Goal: Task Accomplishment & Management: Use online tool/utility

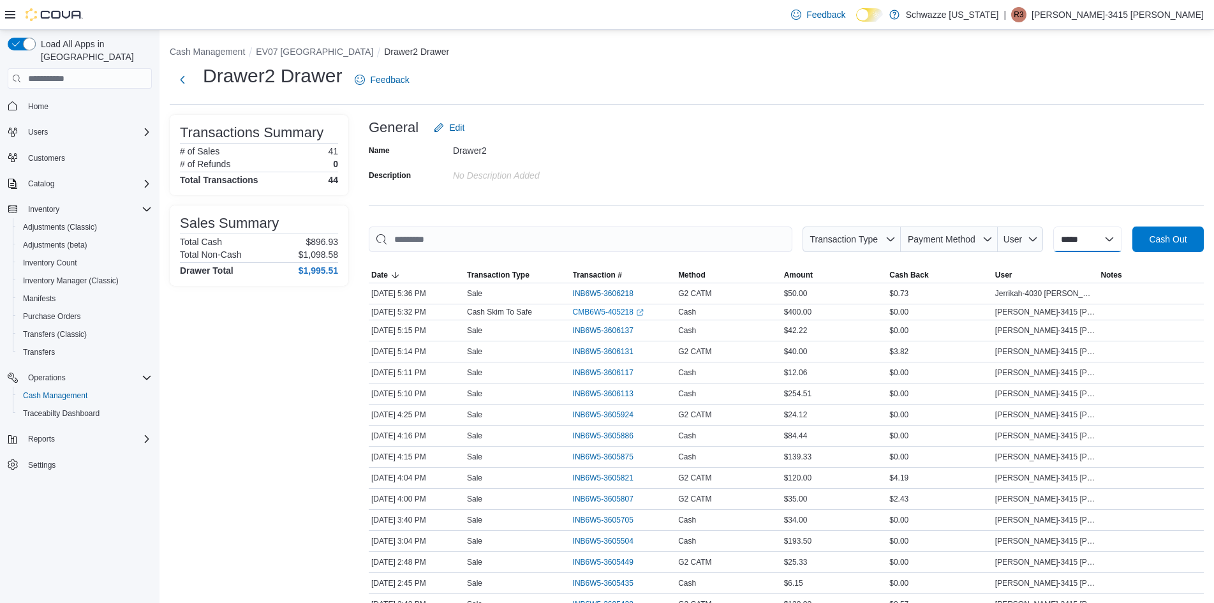
click at [1104, 240] on select "**********" at bounding box center [1087, 239] width 69 height 26
select select "*********"
click at [1053, 226] on select "**********" at bounding box center [1087, 239] width 69 height 26
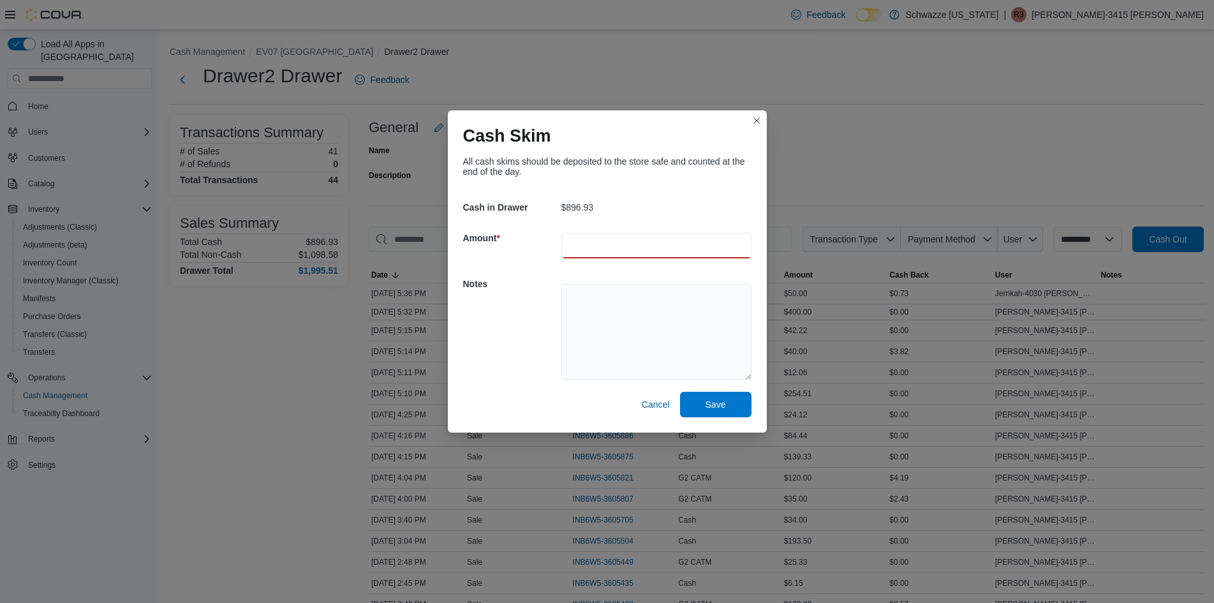
click at [612, 251] on input "number" at bounding box center [656, 246] width 190 height 26
type input "***"
click at [714, 405] on span "Save" at bounding box center [715, 403] width 20 height 13
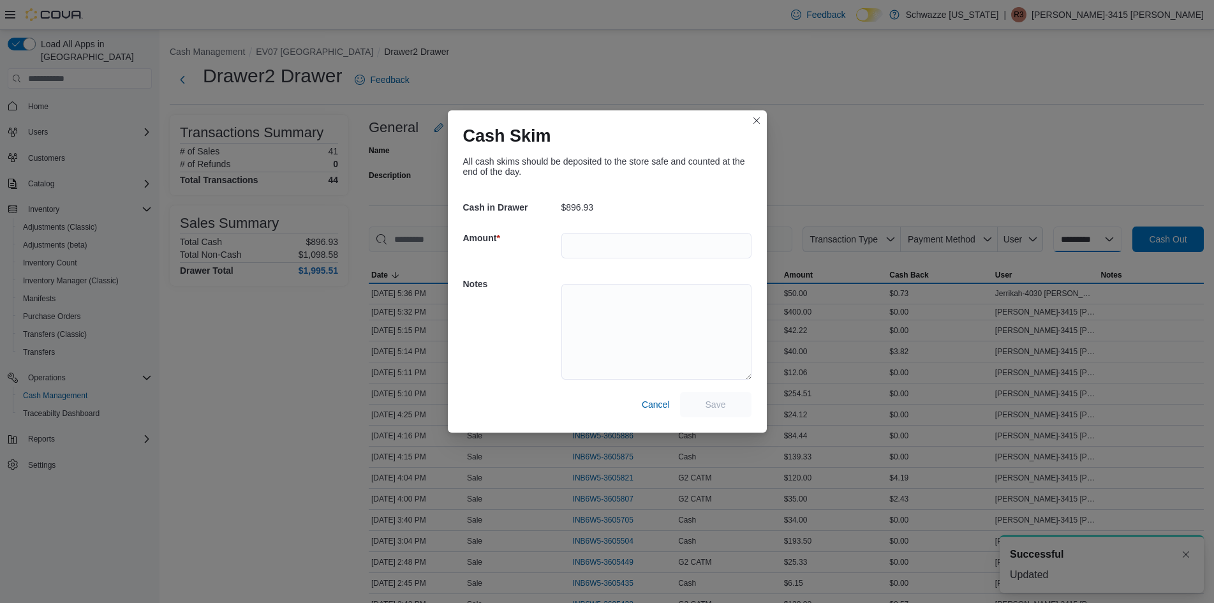
select select
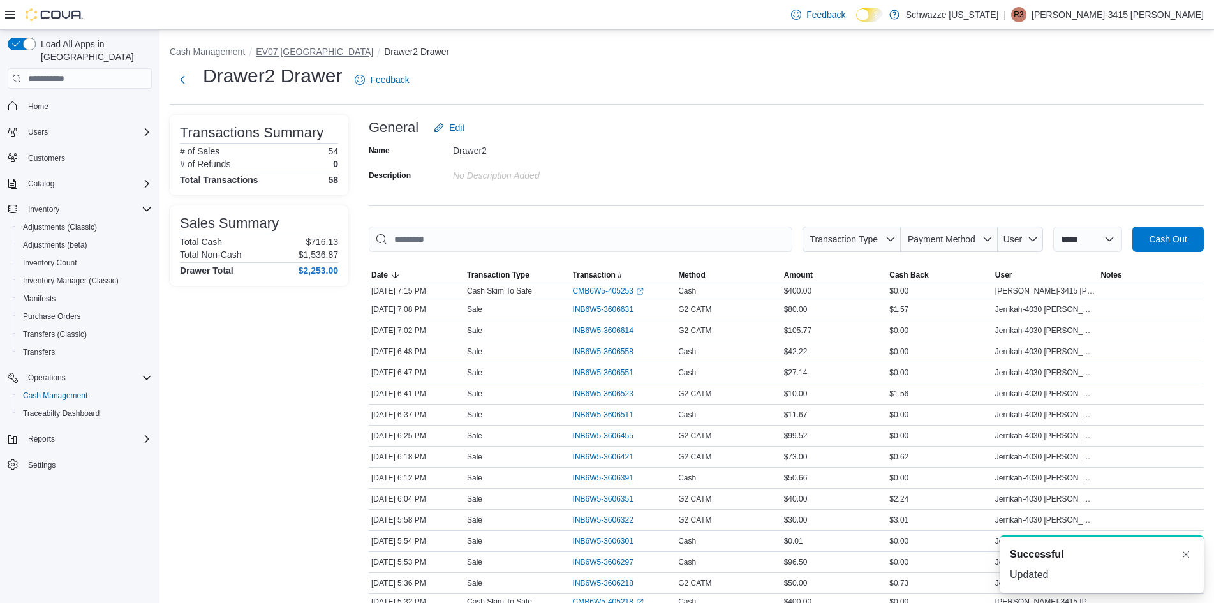
click at [279, 53] on button "EV07 [GEOGRAPHIC_DATA]" at bounding box center [314, 52] width 117 height 10
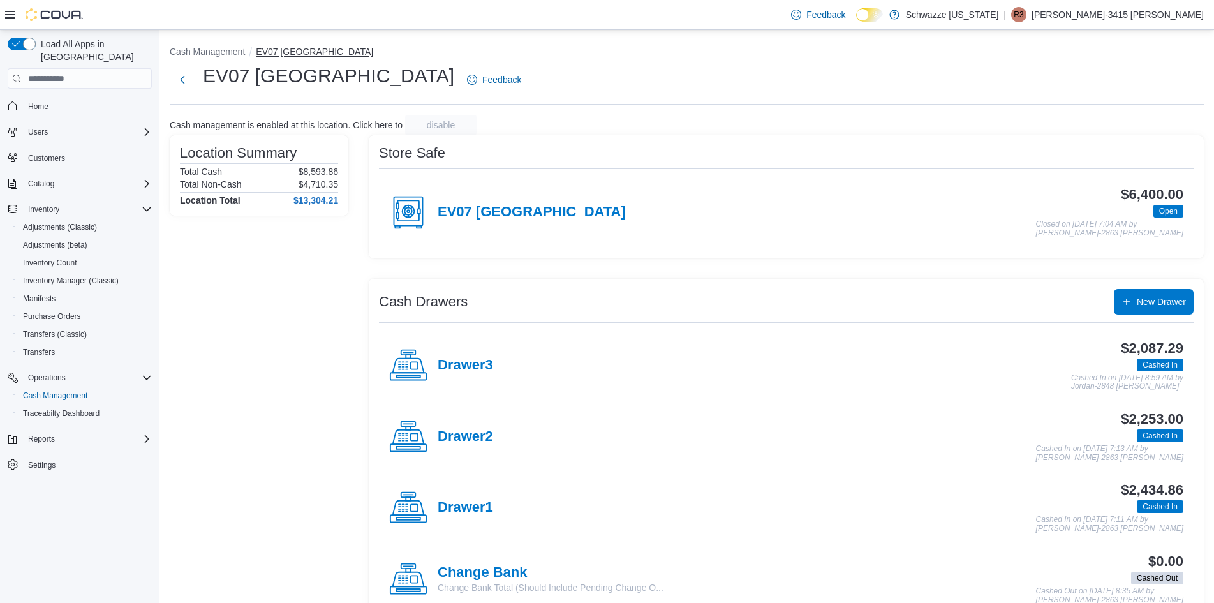
drag, startPoint x: 279, startPoint y: 53, endPoint x: 323, endPoint y: 310, distance: 260.9
click at [279, 52] on button "EV07 [GEOGRAPHIC_DATA]" at bounding box center [314, 52] width 117 height 10
click at [323, 310] on div "Location Summary Total Cash $8,593.86 Total Non-Cash $4,710.35 Location Total $…" at bounding box center [259, 415] width 179 height 560
click at [478, 509] on h4 "Drawer1" at bounding box center [465, 507] width 55 height 17
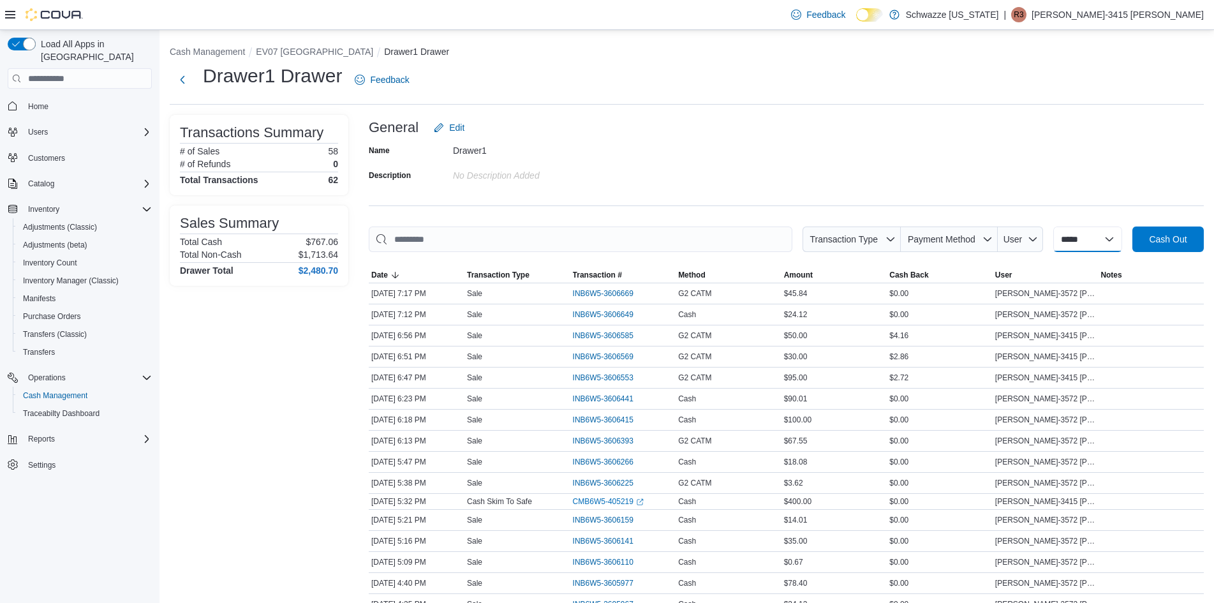
click at [1077, 240] on select "**********" at bounding box center [1087, 239] width 69 height 26
select select "*********"
click at [1053, 226] on select "**********" at bounding box center [1087, 239] width 69 height 26
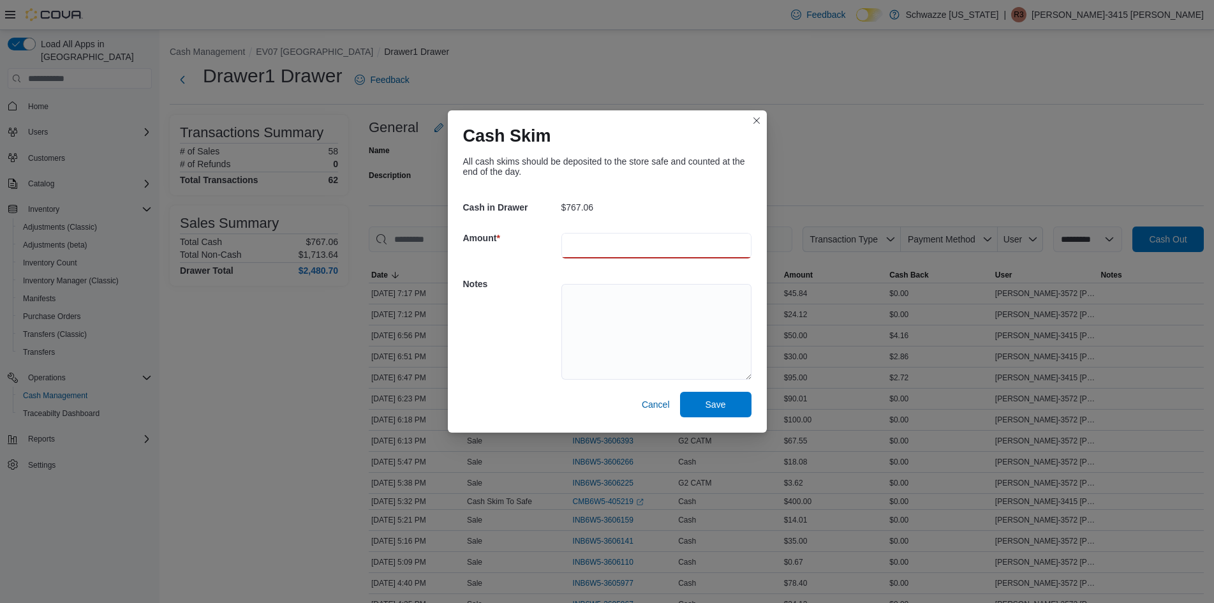
click at [652, 256] on input "number" at bounding box center [656, 246] width 190 height 26
type input "***"
click at [716, 408] on span "Save" at bounding box center [715, 403] width 20 height 13
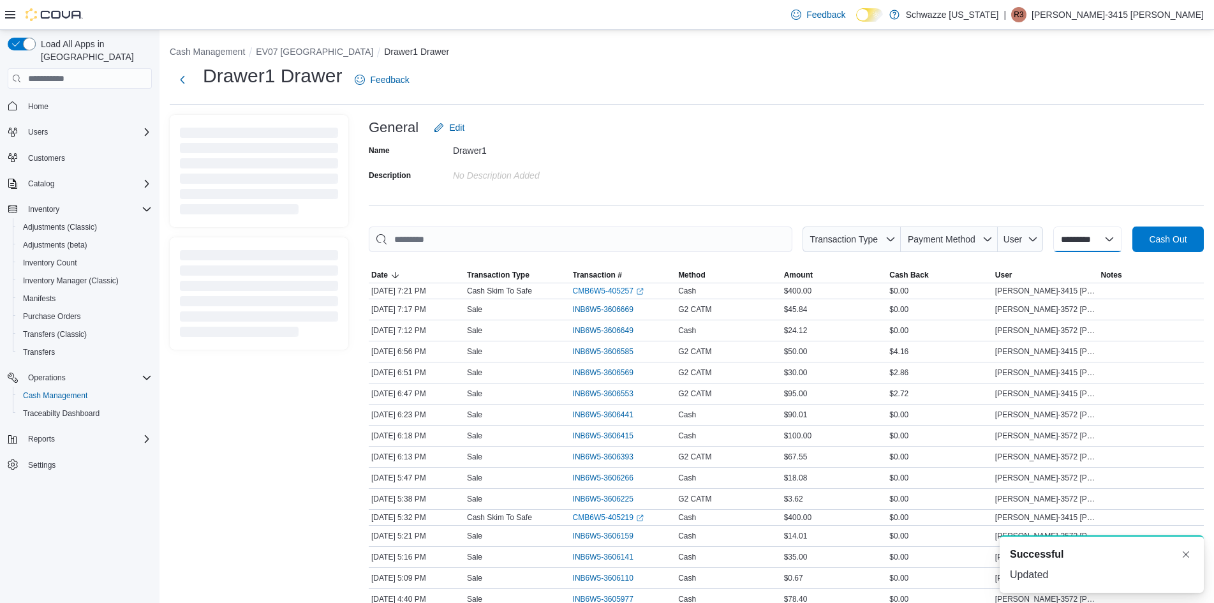
select select
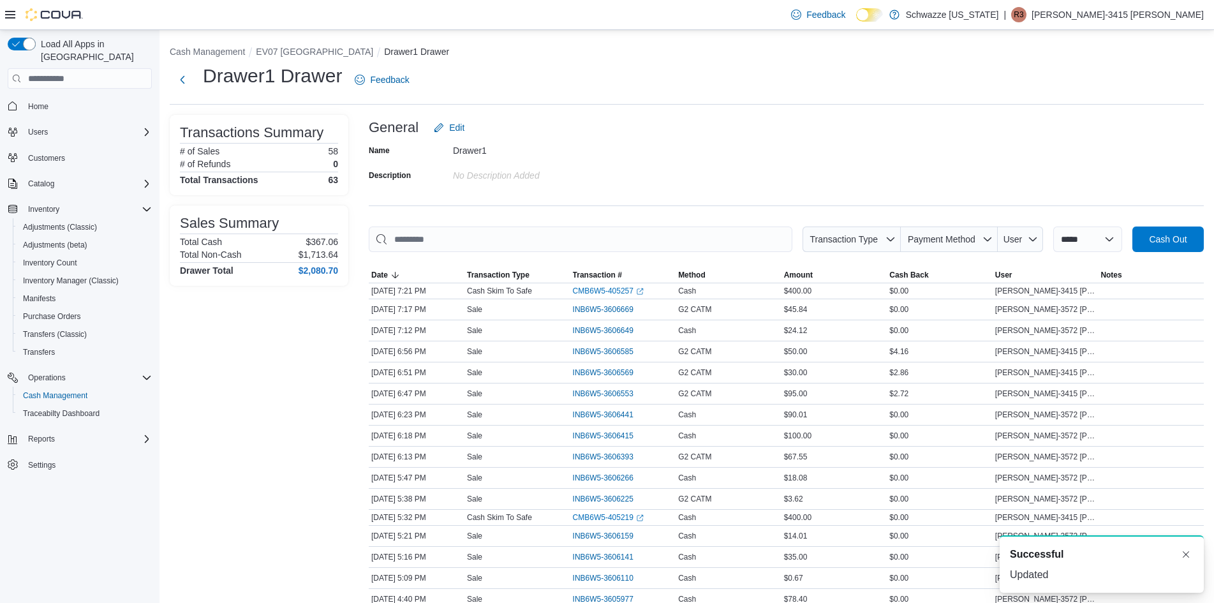
click at [1073, 144] on div "Name Drawer1 Description No Description added" at bounding box center [786, 162] width 835 height 45
drag, startPoint x: 1076, startPoint y: 165, endPoint x: 760, endPoint y: 171, distance: 316.5
click at [760, 171] on div "Name Drawer1 Description No Description added" at bounding box center [786, 162] width 835 height 45
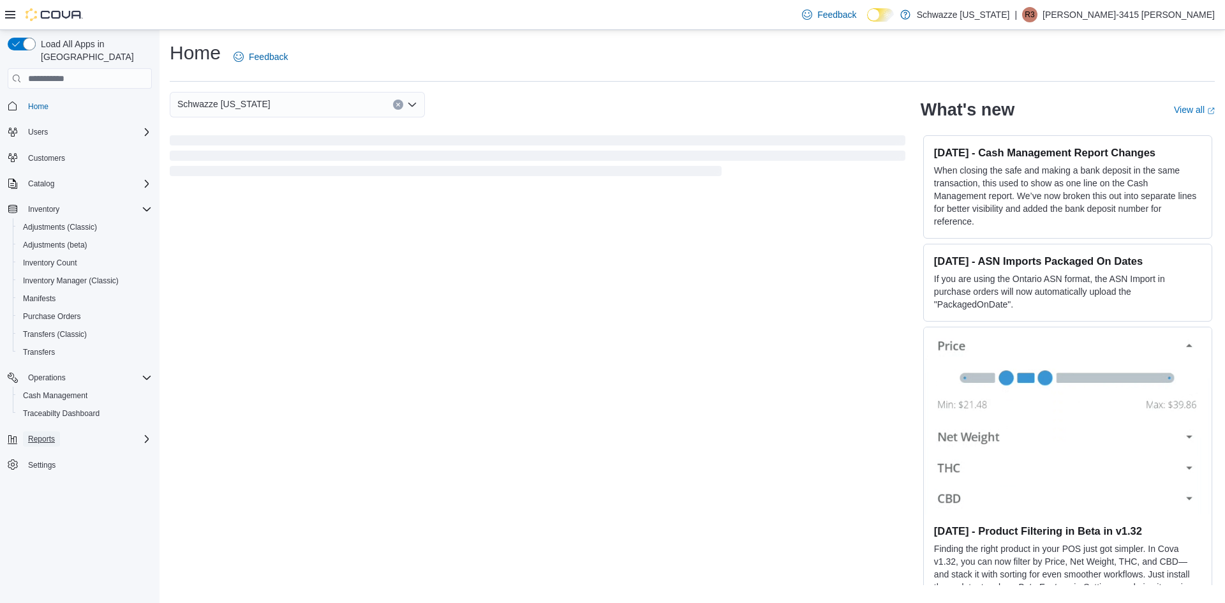
click at [41, 434] on span "Reports" at bounding box center [41, 439] width 27 height 10
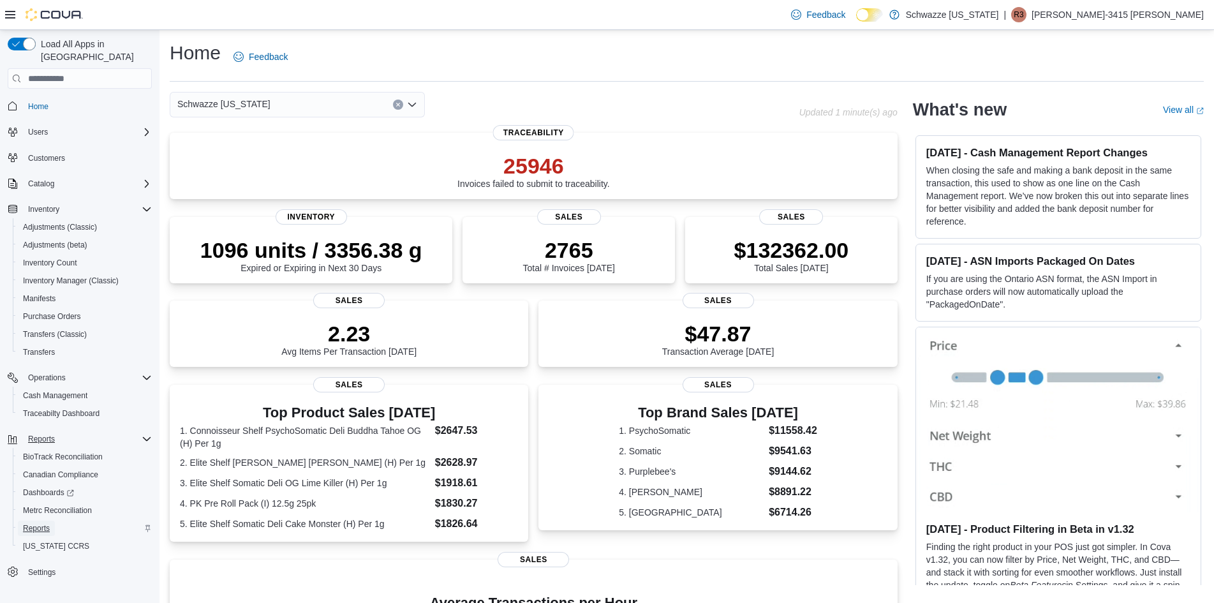
click at [48, 521] on span "Reports" at bounding box center [36, 528] width 27 height 15
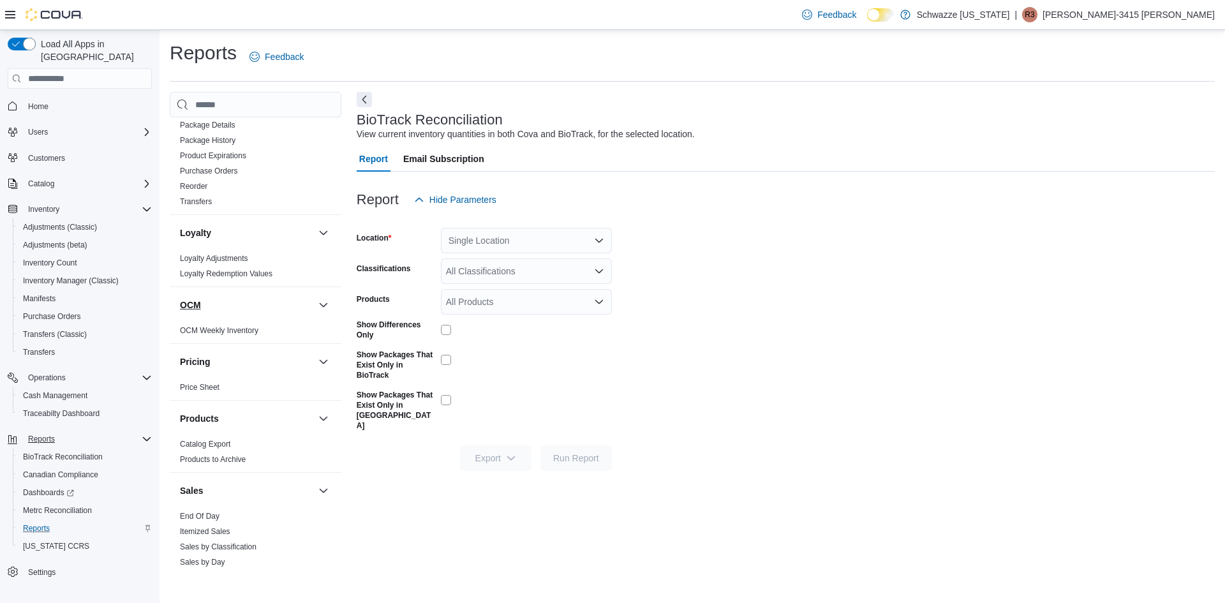
scroll to position [574, 0]
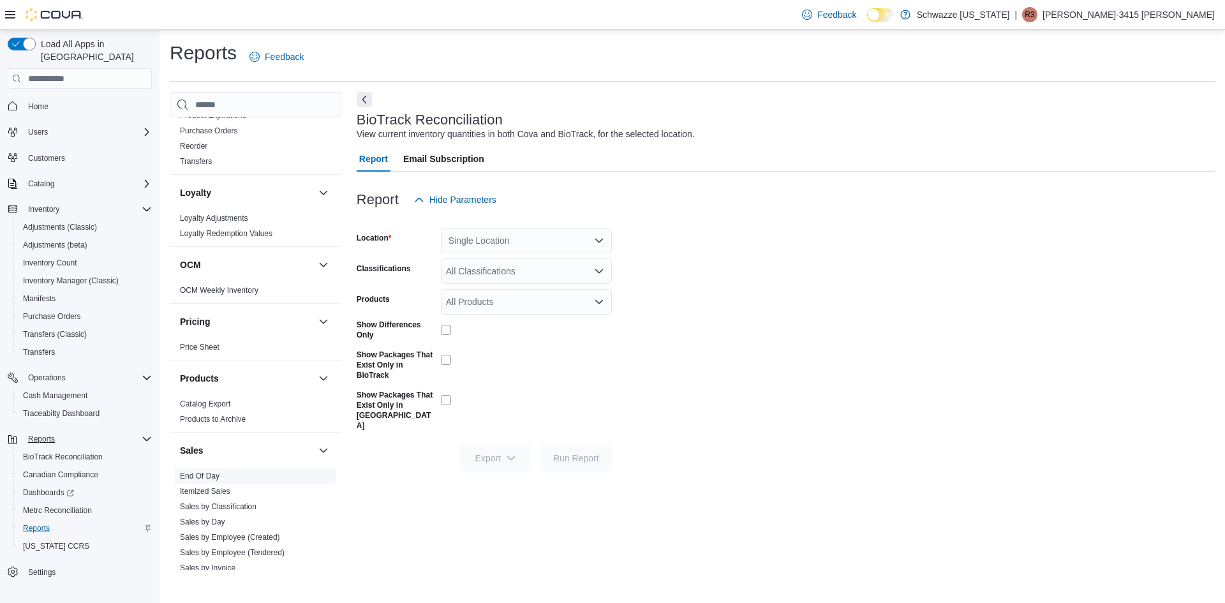
click at [215, 474] on link "End Of Day" at bounding box center [200, 475] width 40 height 9
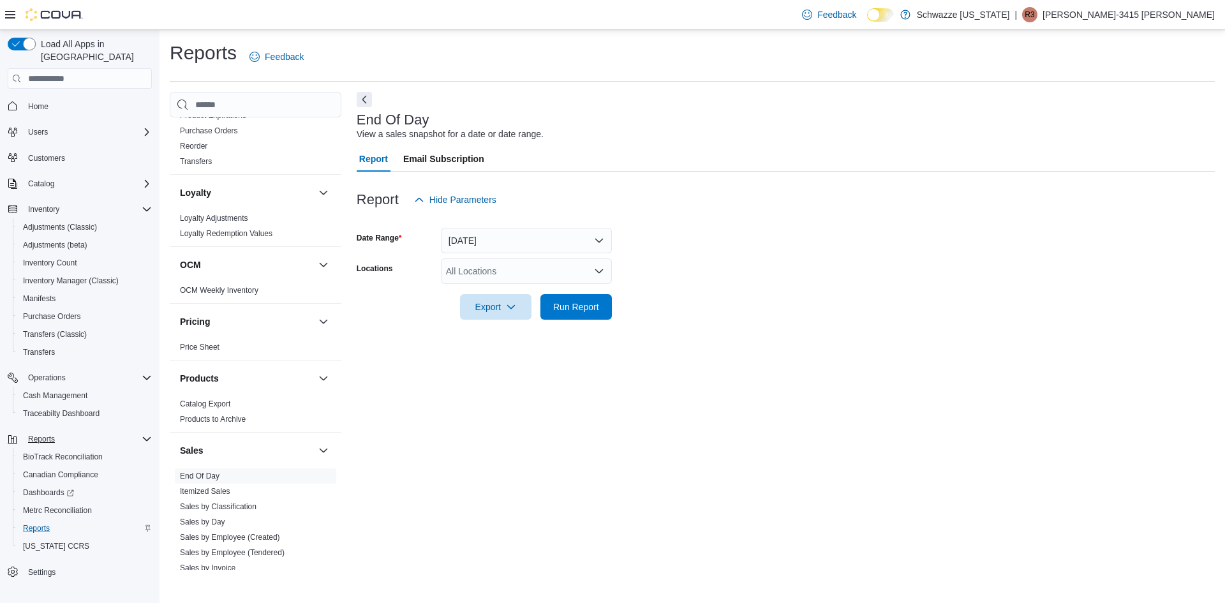
click at [478, 283] on div "All Locations" at bounding box center [526, 271] width 171 height 26
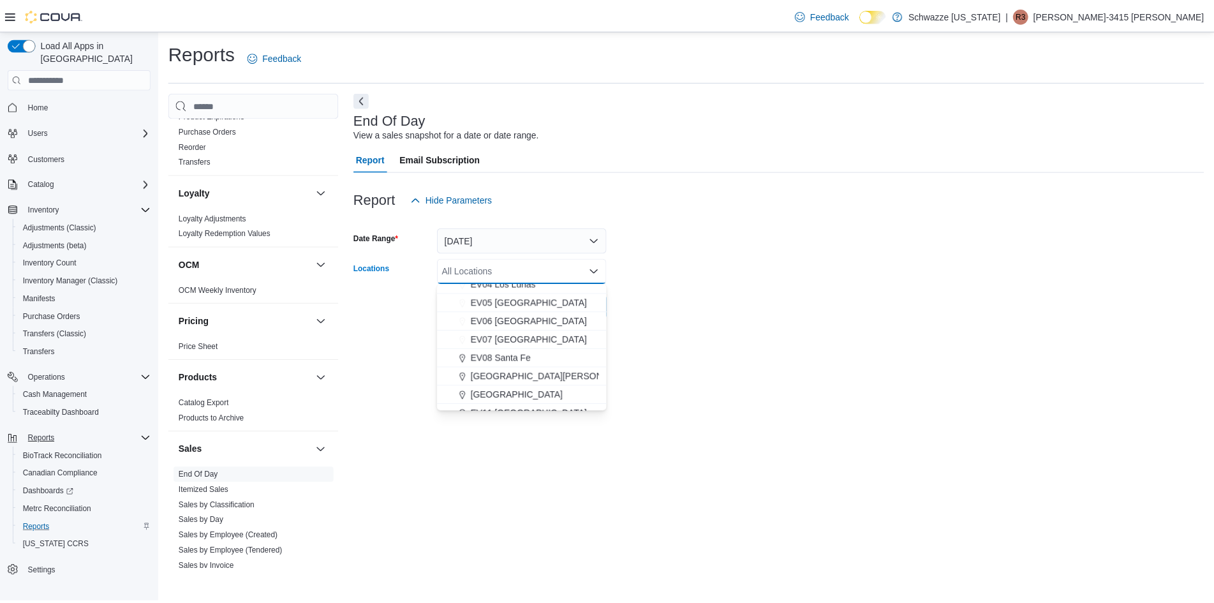
scroll to position [112, 0]
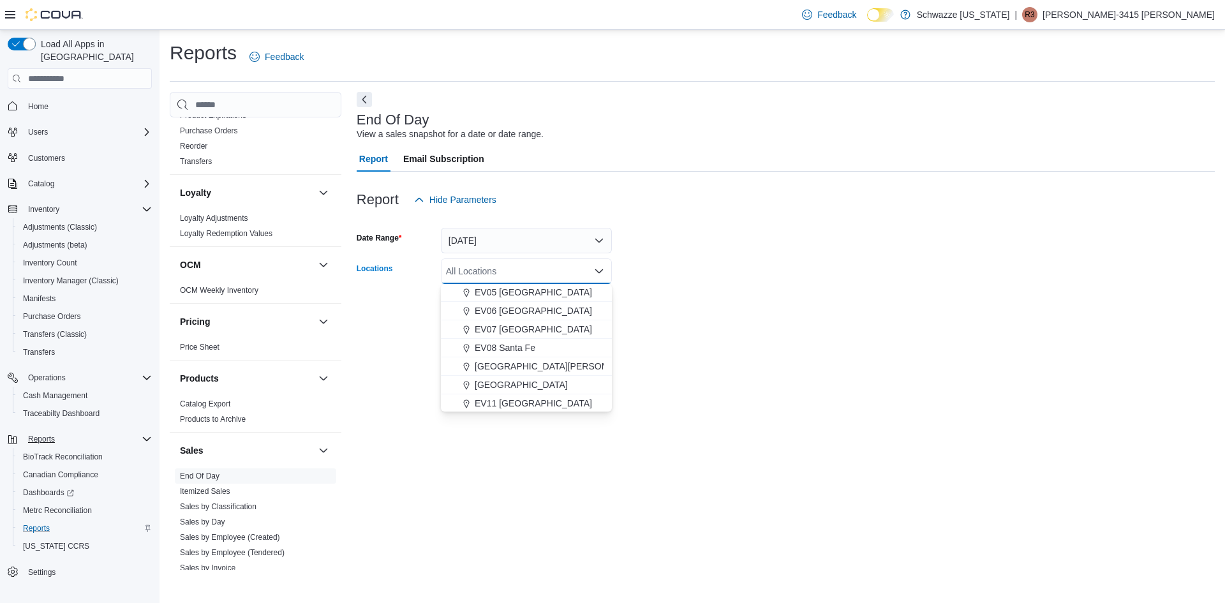
click at [515, 326] on span "EV07 [GEOGRAPHIC_DATA]" at bounding box center [533, 329] width 117 height 13
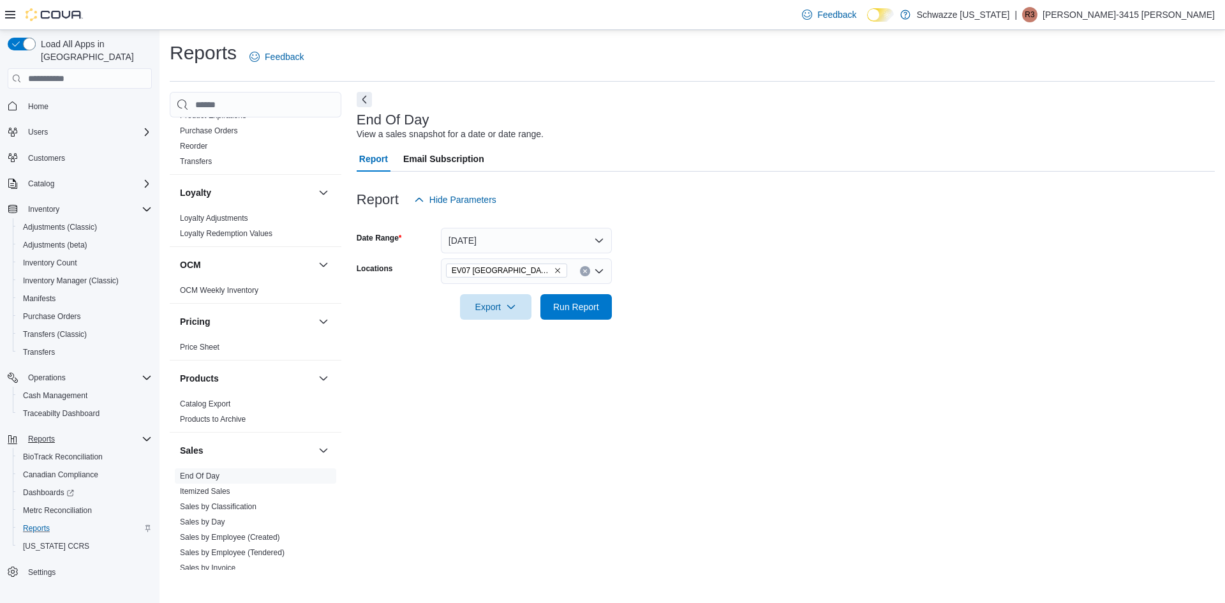
click at [697, 321] on div at bounding box center [786, 327] width 858 height 15
click at [612, 299] on form "Date Range Today Locations EV07 Paradise Hills Export Run Report" at bounding box center [786, 265] width 858 height 107
click at [596, 308] on span "Run Report" at bounding box center [576, 306] width 46 height 13
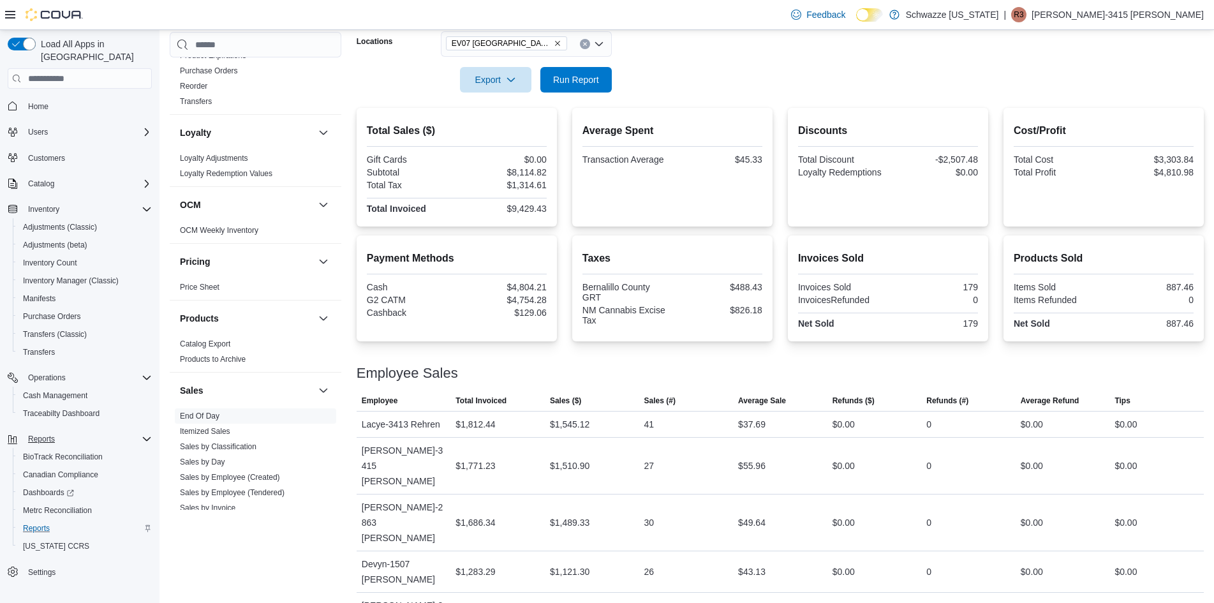
scroll to position [229, 0]
drag, startPoint x: 747, startPoint y: 498, endPoint x: 783, endPoint y: 506, distance: 36.8
click at [783, 557] on div "$43.13" at bounding box center [780, 570] width 94 height 26
drag, startPoint x: 749, startPoint y: 527, endPoint x: 776, endPoint y: 517, distance: 29.0
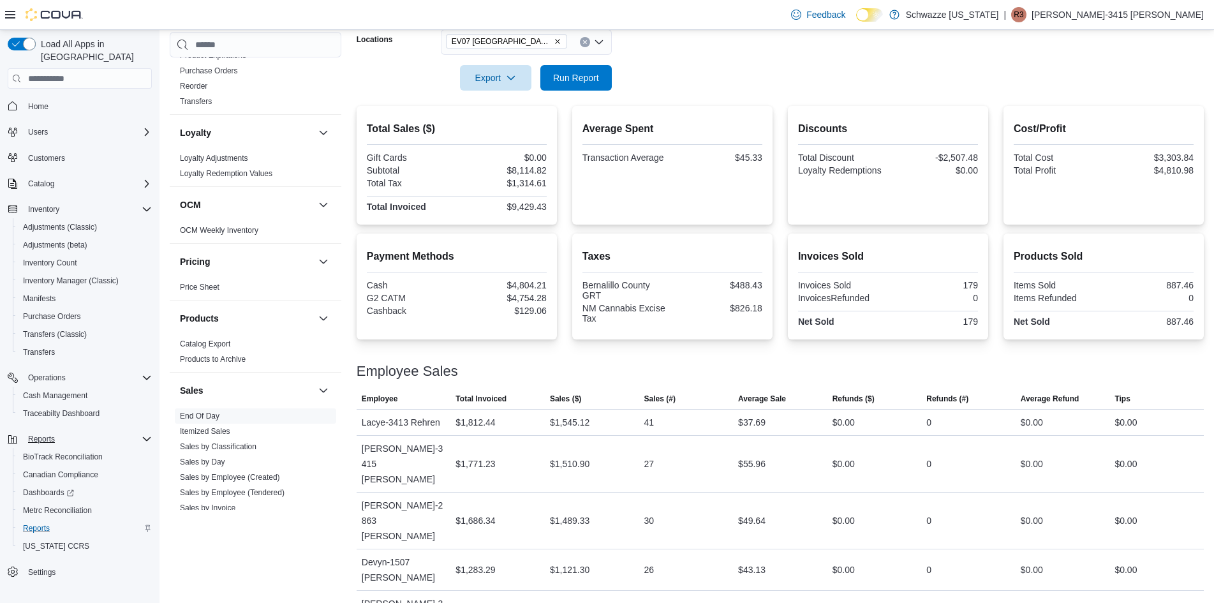
drag, startPoint x: 745, startPoint y: 578, endPoint x: 792, endPoint y: 589, distance: 48.4
drag, startPoint x: 749, startPoint y: 473, endPoint x: 798, endPoint y: 470, distance: 49.2
click at [798, 508] on div "$49.64" at bounding box center [780, 521] width 94 height 26
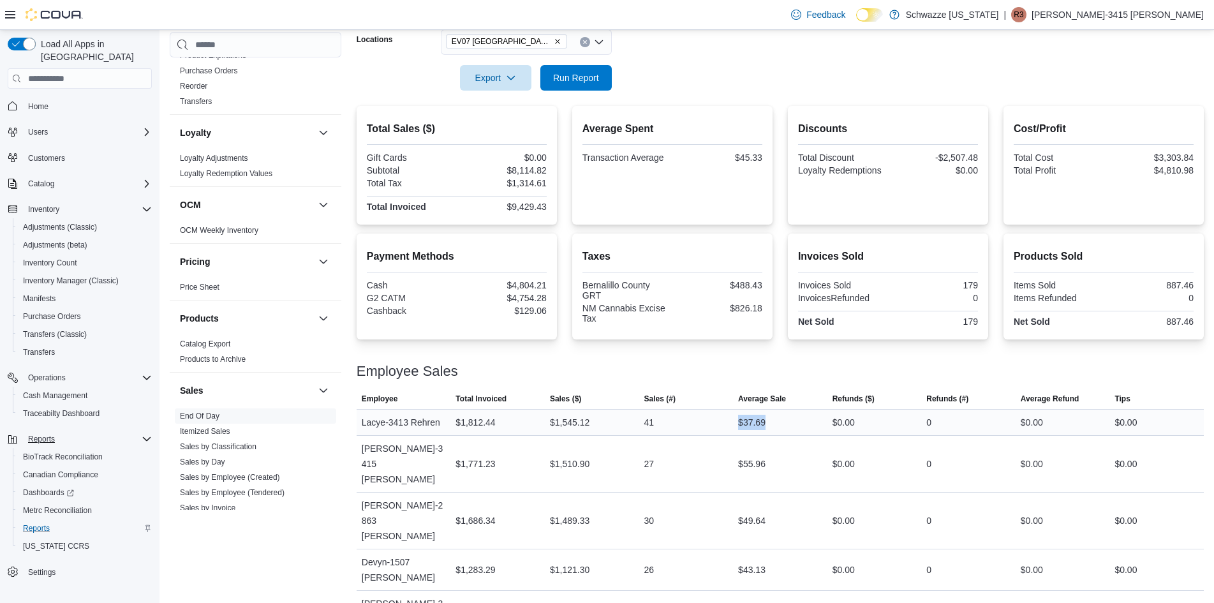
drag, startPoint x: 745, startPoint y: 428, endPoint x: 785, endPoint y: 430, distance: 39.6
click at [785, 430] on div "$37.69" at bounding box center [780, 423] width 94 height 26
click at [804, 557] on div "$43.13" at bounding box center [780, 570] width 94 height 26
drag, startPoint x: 744, startPoint y: 452, endPoint x: 774, endPoint y: 454, distance: 29.4
click at [774, 454] on div "$55.96" at bounding box center [780, 464] width 94 height 26
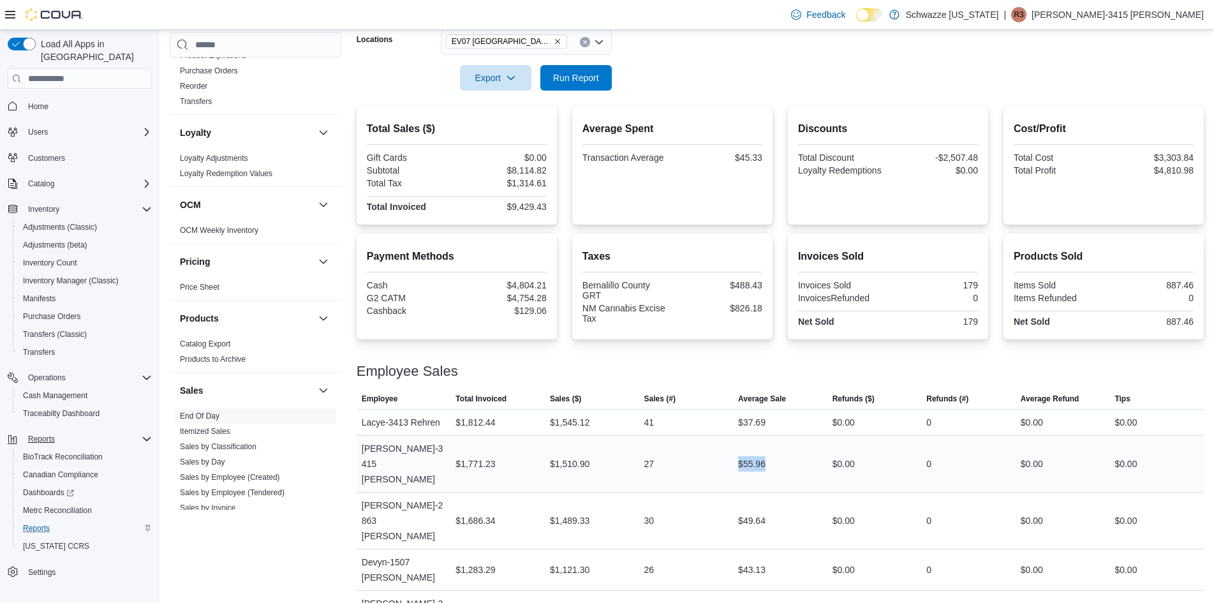
click at [822, 451] on div "$55.96" at bounding box center [780, 464] width 94 height 26
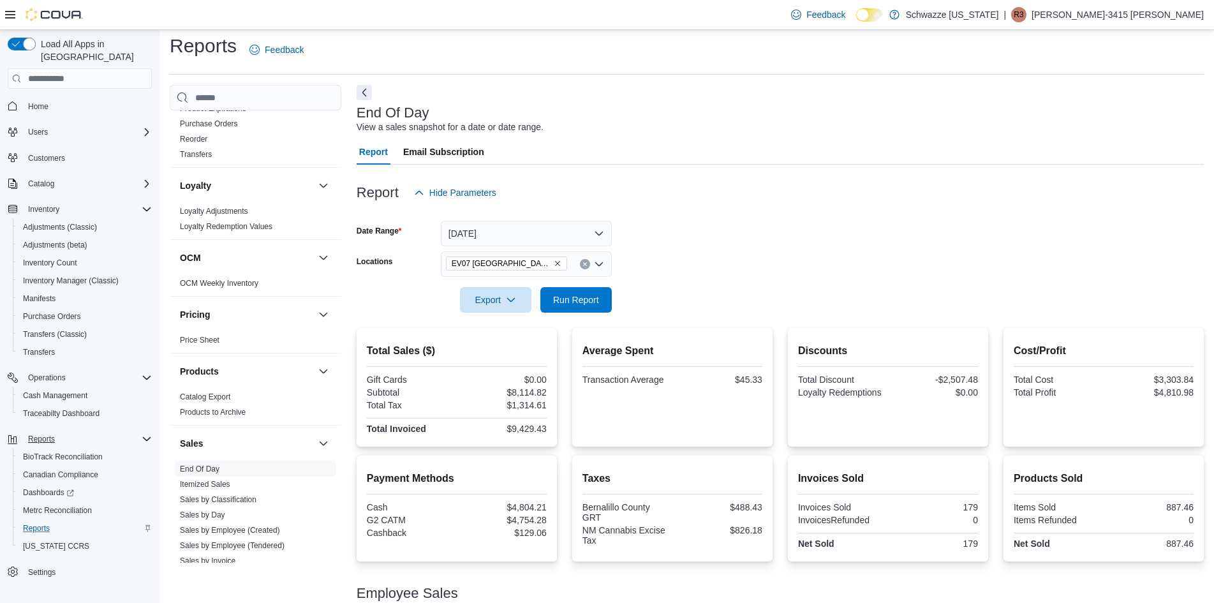
scroll to position [0, 0]
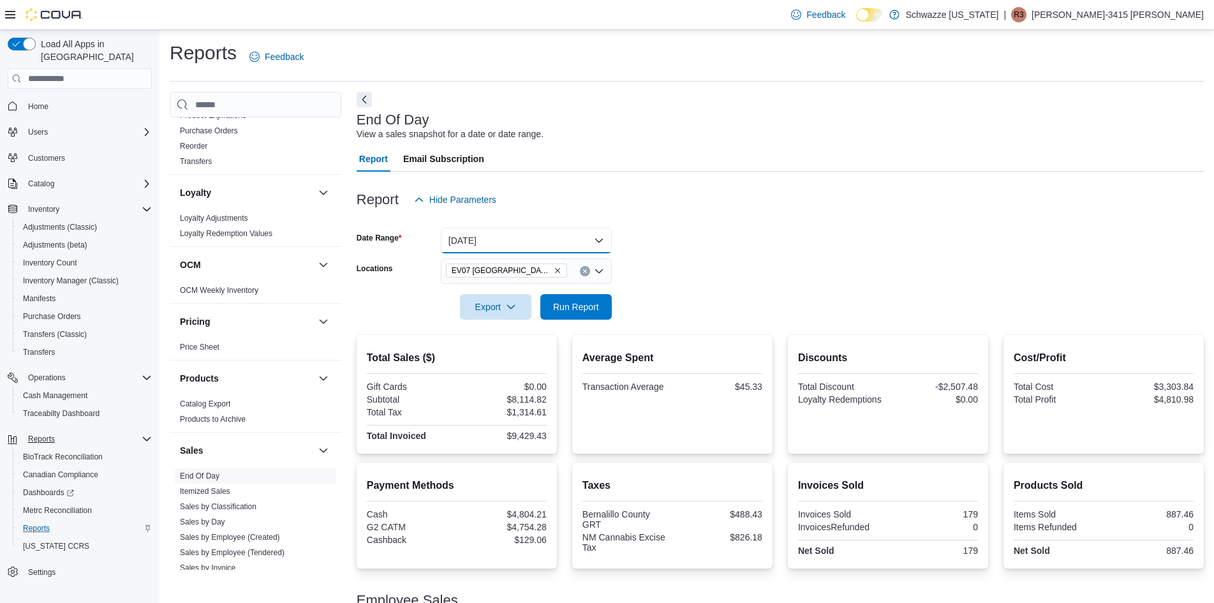
drag, startPoint x: 565, startPoint y: 244, endPoint x: 582, endPoint y: 232, distance: 21.4
click at [566, 246] on button "Today" at bounding box center [526, 241] width 171 height 26
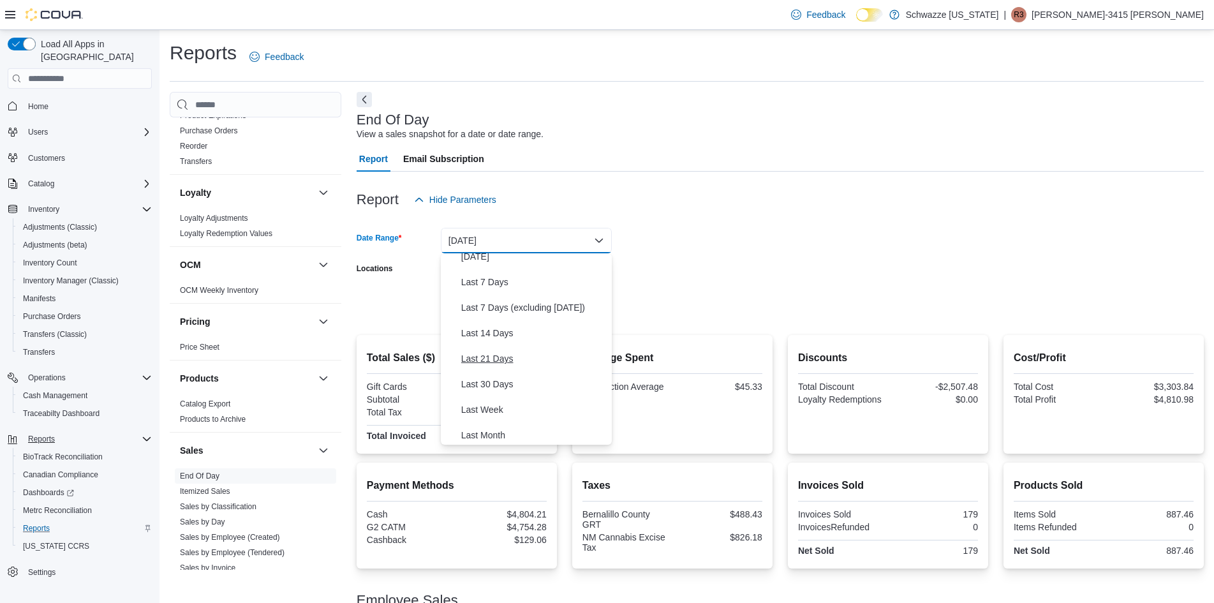
scroll to position [191, 0]
click at [522, 354] on span "Week To Date" at bounding box center [533, 355] width 145 height 15
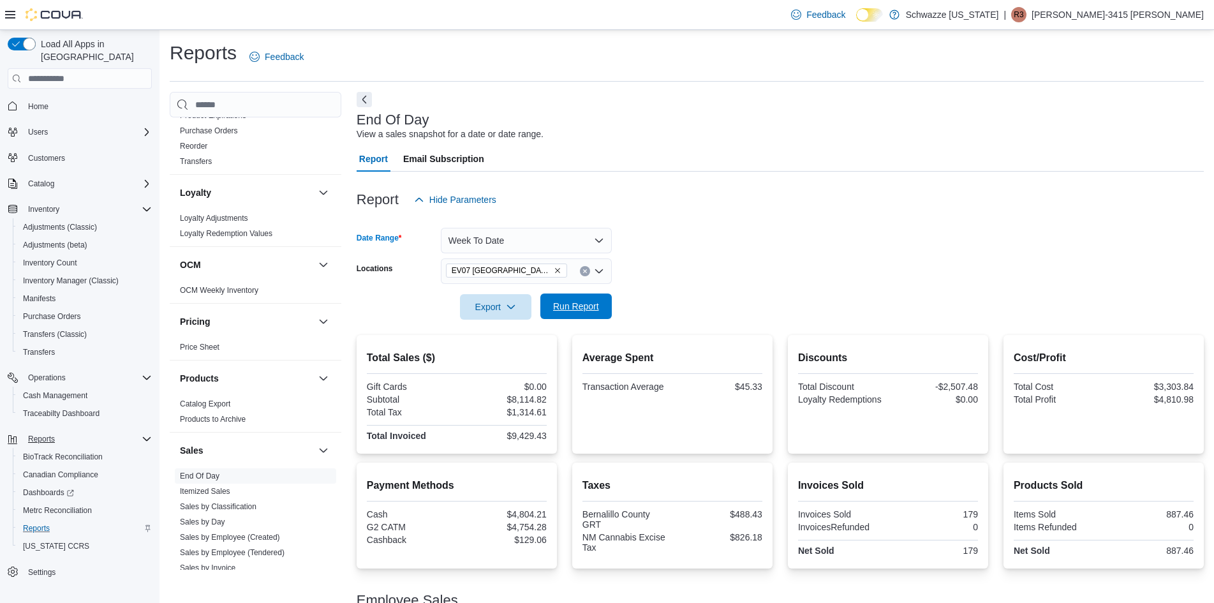
click at [577, 308] on span "Run Report" at bounding box center [576, 306] width 46 height 13
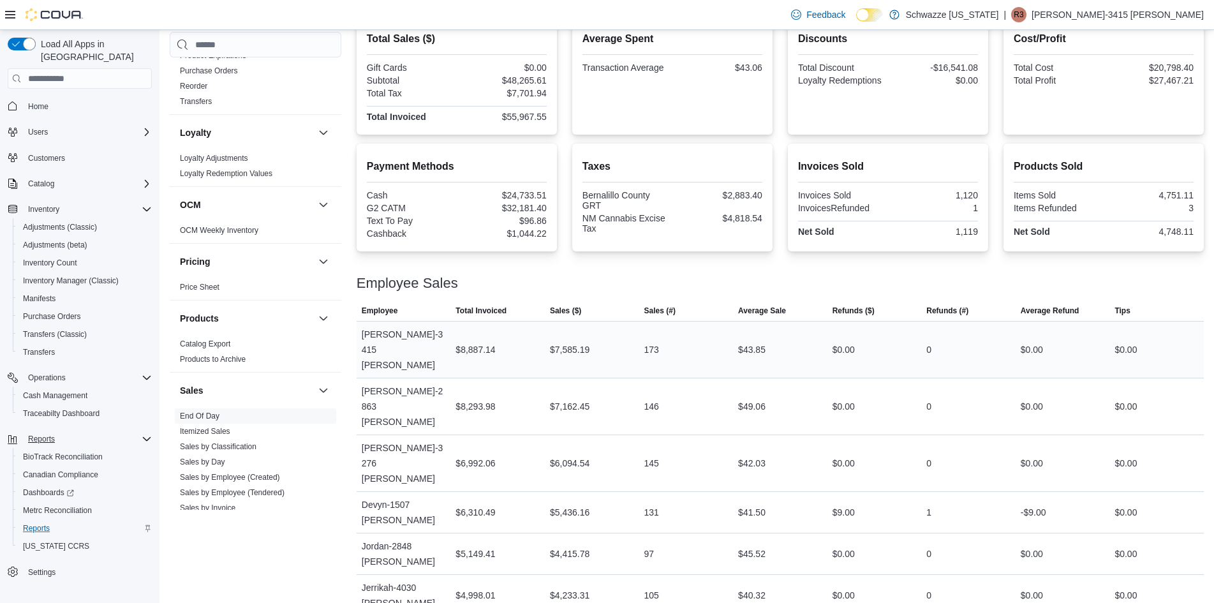
scroll to position [366, 0]
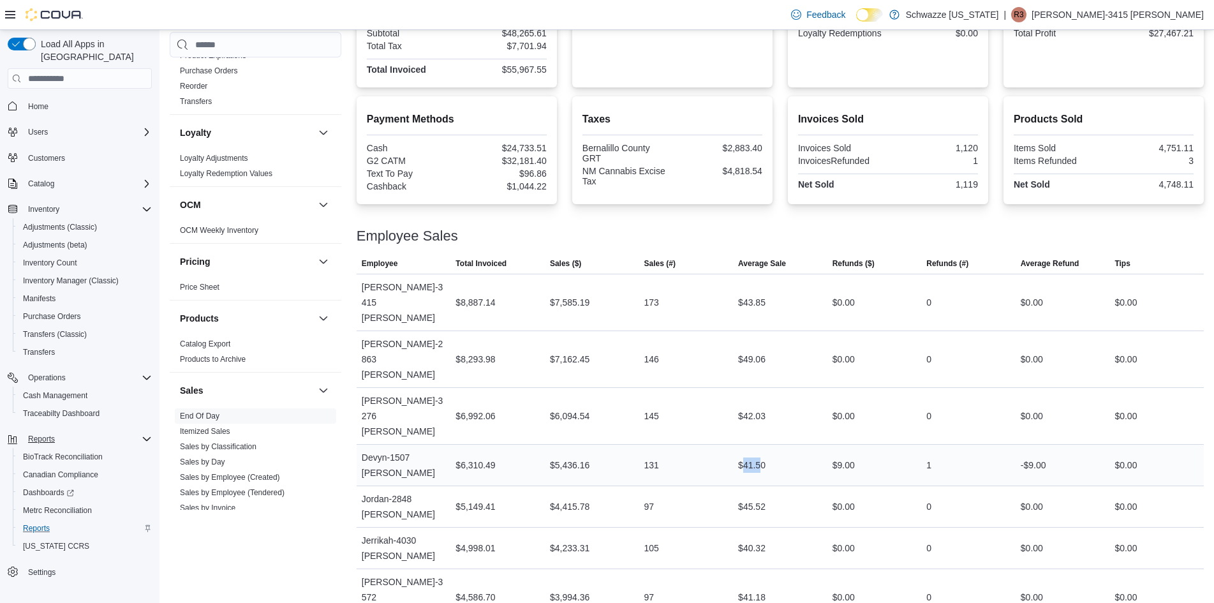
drag, startPoint x: 747, startPoint y: 381, endPoint x: 767, endPoint y: 380, distance: 20.4
click at [765, 457] on div "$41.50" at bounding box center [751, 464] width 27 height 15
click at [773, 452] on div "$41.50" at bounding box center [780, 465] width 94 height 26
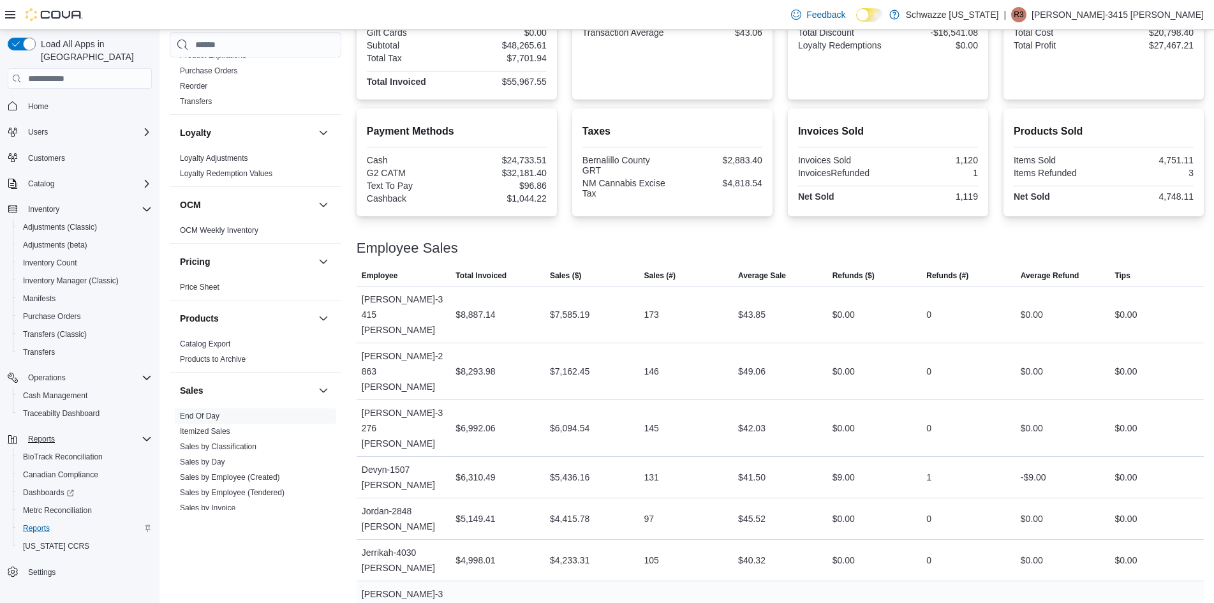
scroll to position [350, 0]
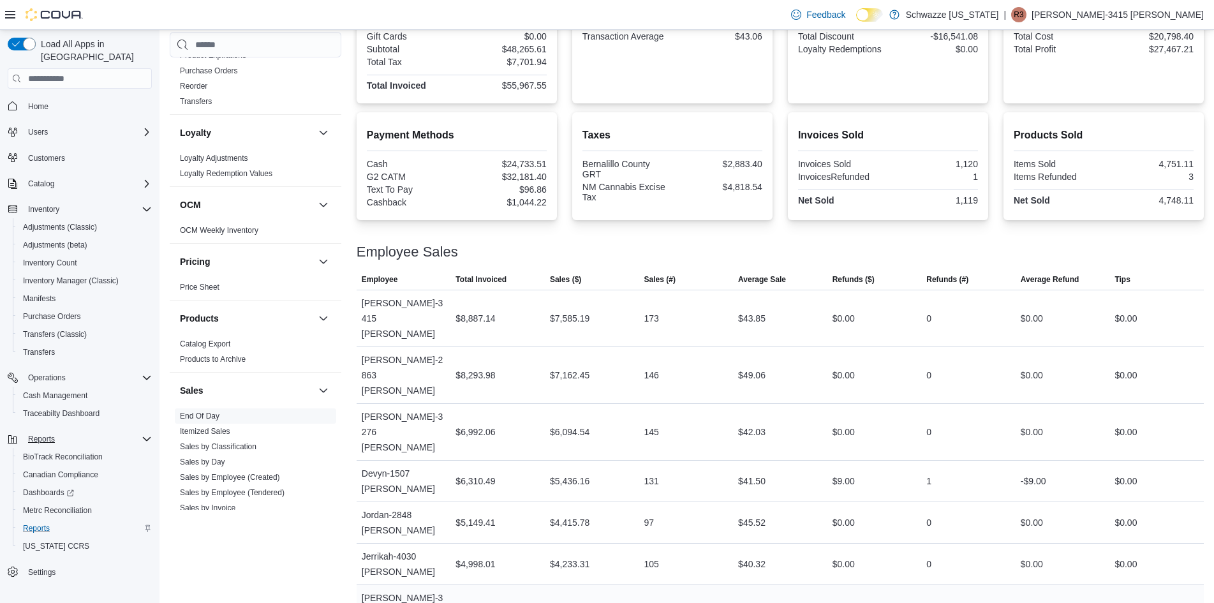
drag, startPoint x: 745, startPoint y: 490, endPoint x: 771, endPoint y: 487, distance: 25.6
click at [770, 487] on tbody "Employee Ryan-3415 Langeler Total Invoiced $8,887.14 Sales ($) $7,585.19 Sales …" at bounding box center [780, 548] width 847 height 517
drag, startPoint x: 748, startPoint y: 498, endPoint x: 787, endPoint y: 498, distance: 38.9
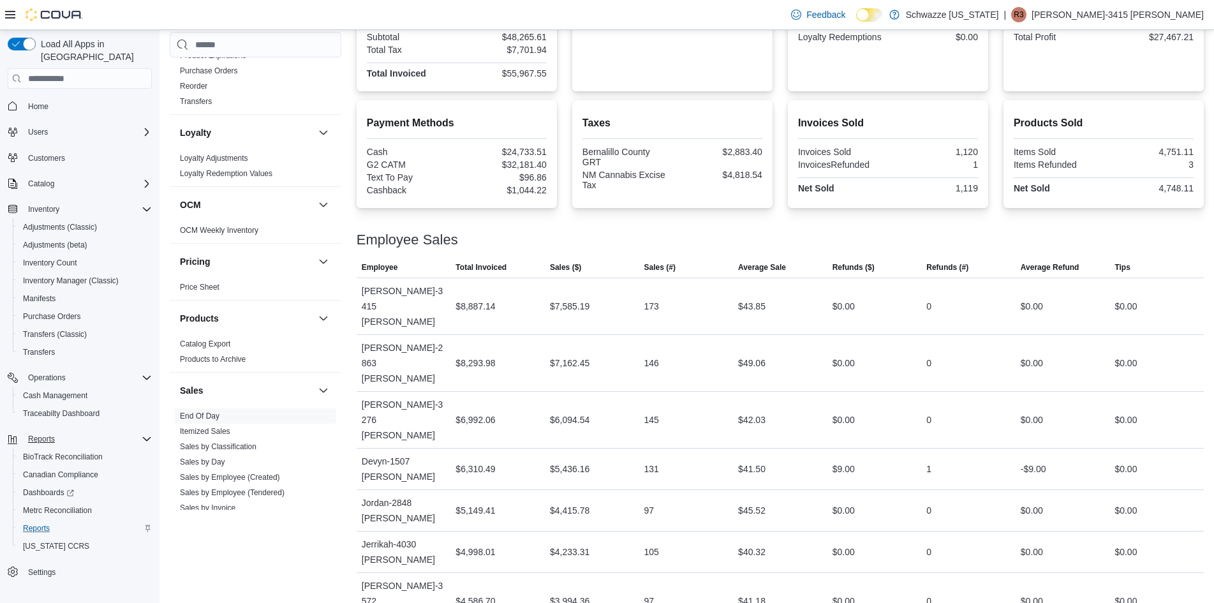
scroll to position [366, 0]
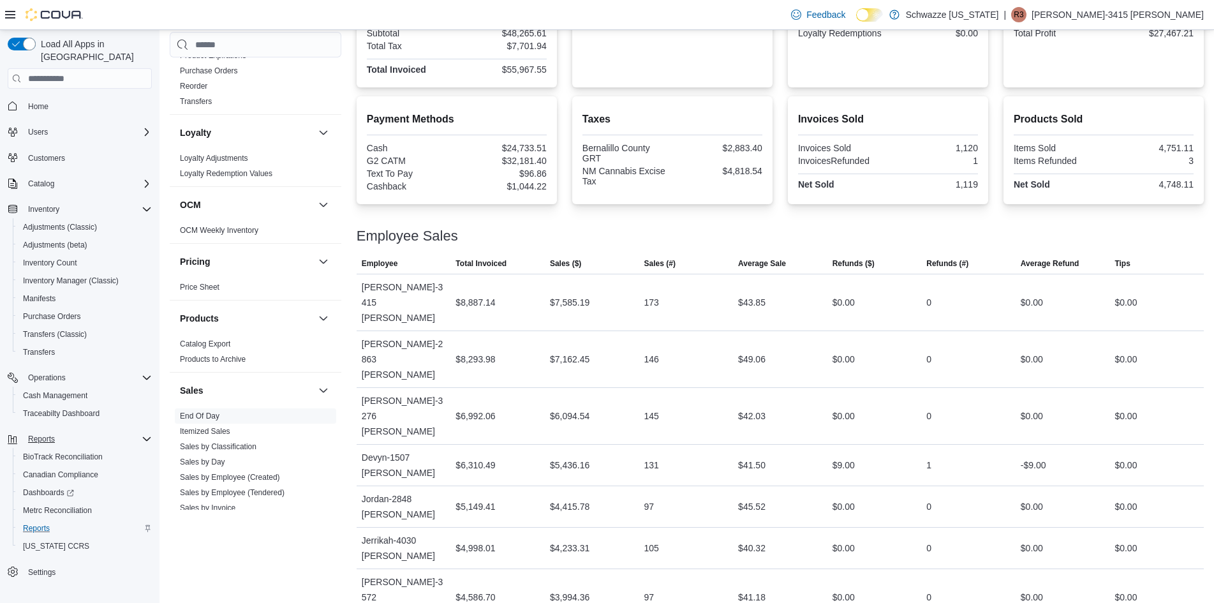
drag, startPoint x: 746, startPoint y: 579, endPoint x: 781, endPoint y: 576, distance: 35.2
click at [792, 584] on div "$41.18" at bounding box center [780, 597] width 94 height 26
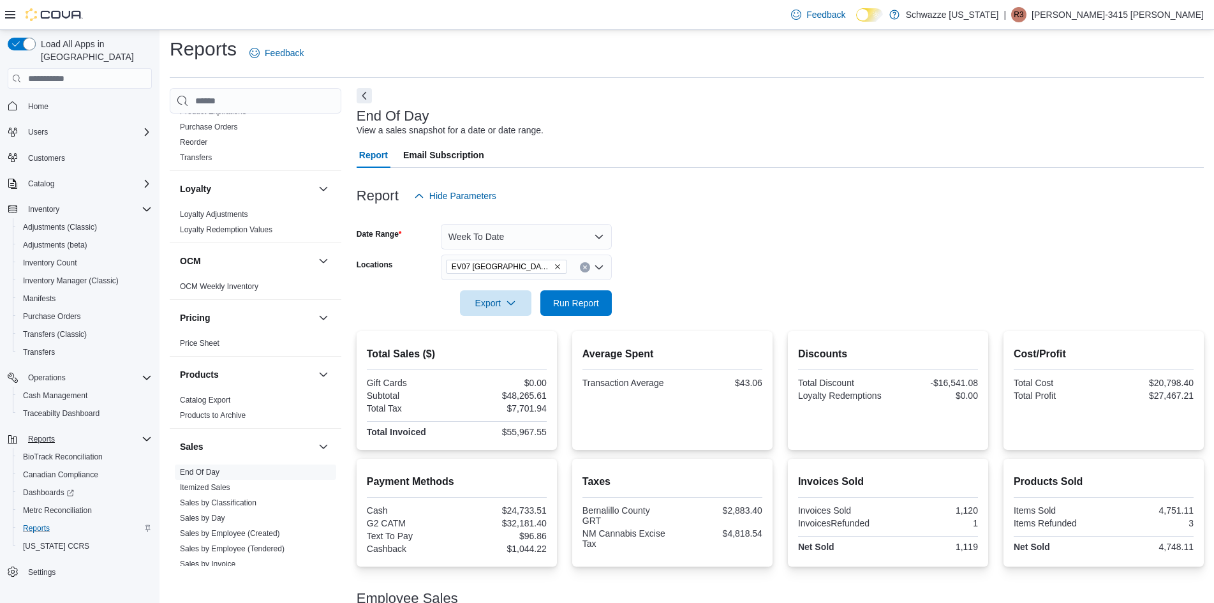
scroll to position [0, 0]
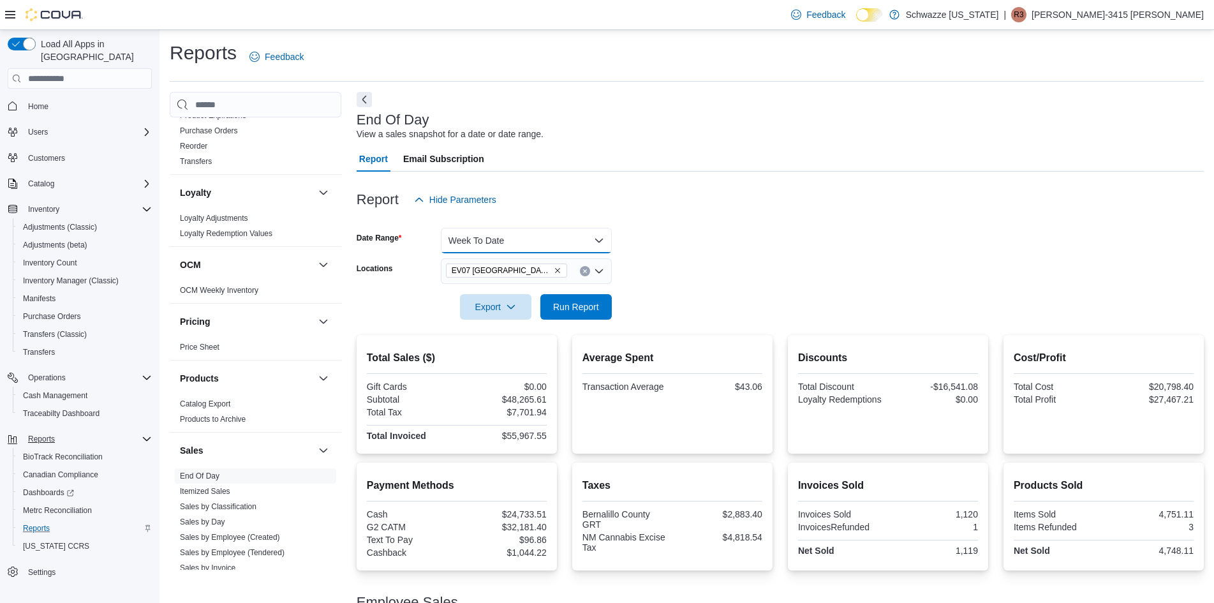
click at [572, 239] on button "Week To Date" at bounding box center [526, 241] width 171 height 26
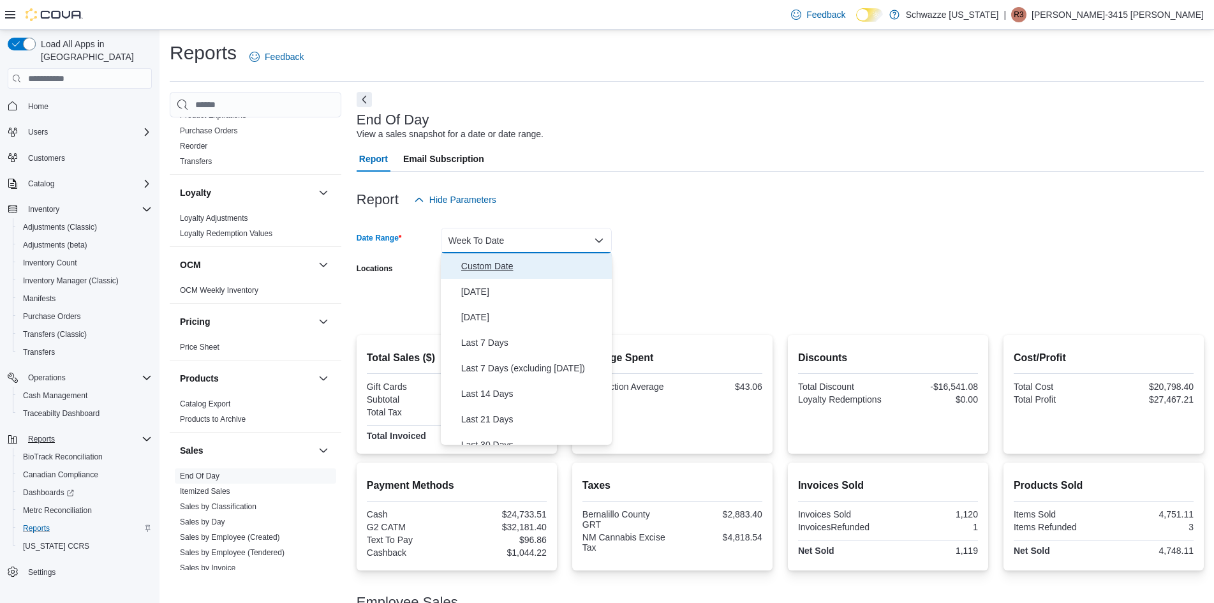
click at [508, 267] on span "Custom Date" at bounding box center [533, 265] width 145 height 15
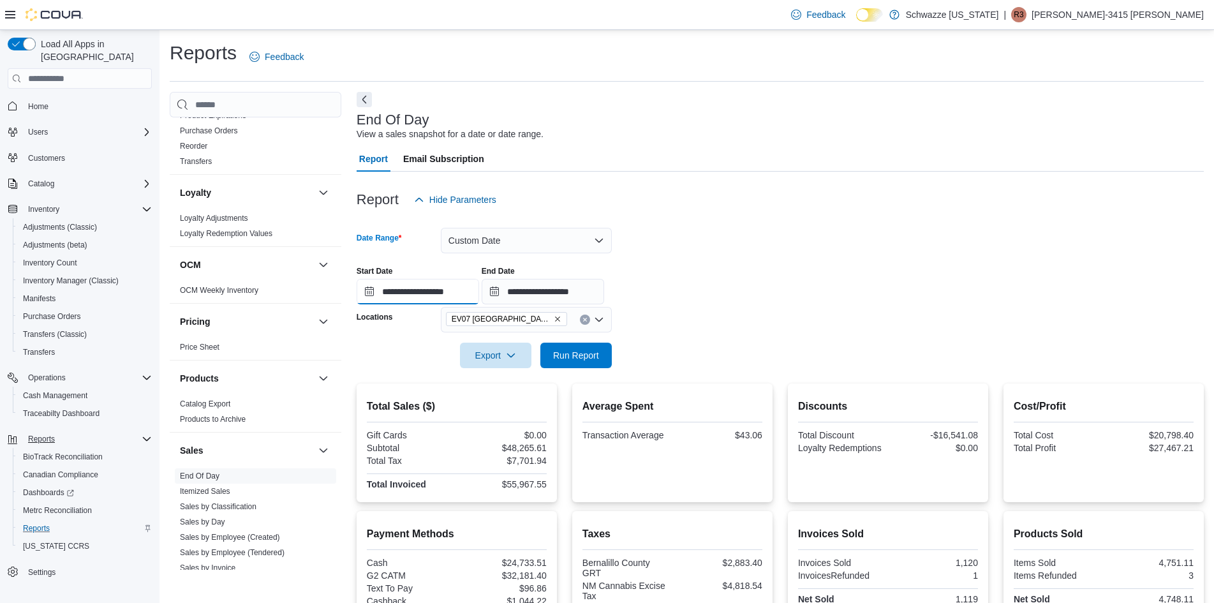
click at [450, 294] on input "**********" at bounding box center [418, 292] width 122 height 26
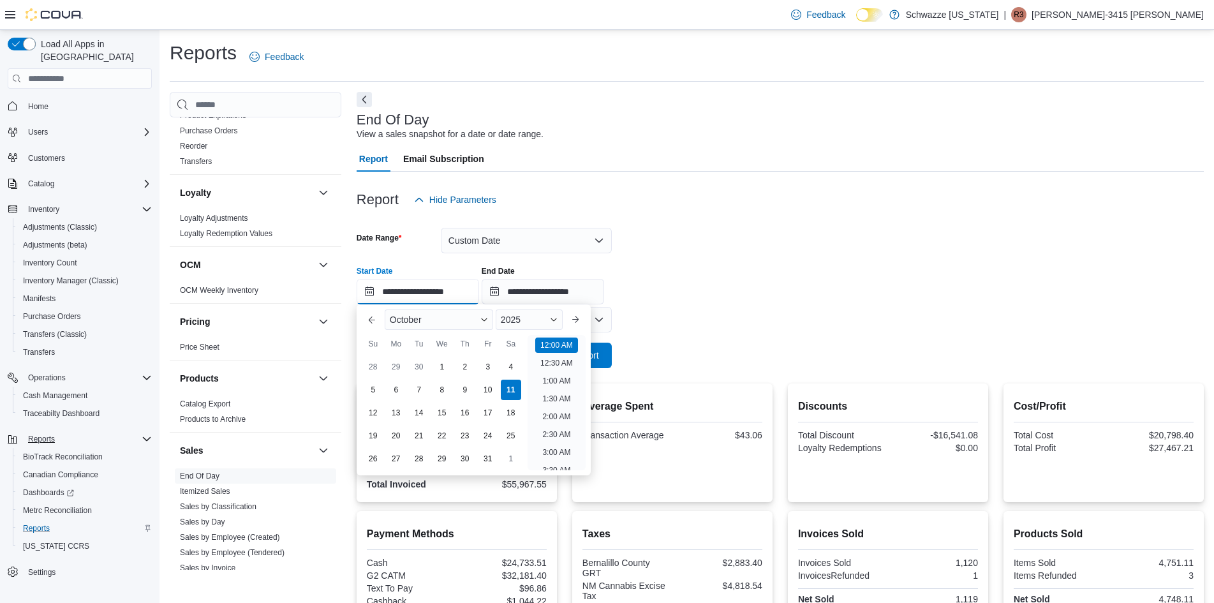
scroll to position [40, 0]
click at [381, 389] on div "5" at bounding box center [373, 390] width 22 height 22
type input "**********"
click at [533, 293] on input "**********" at bounding box center [543, 292] width 122 height 26
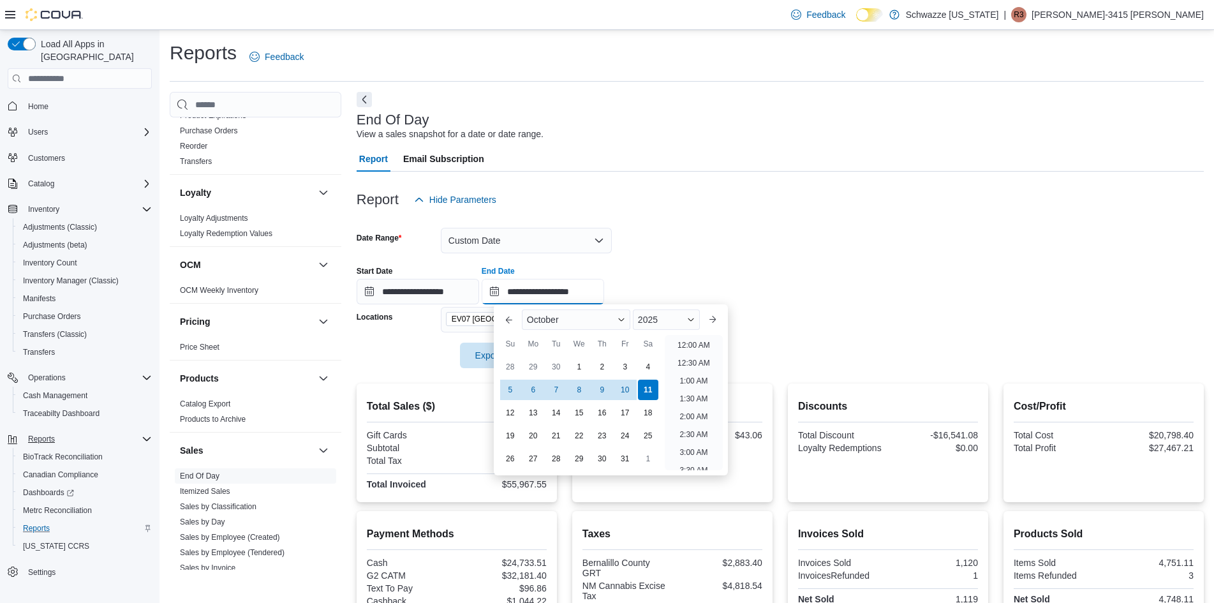
scroll to position [725, 0]
click at [649, 388] on div "11" at bounding box center [648, 390] width 22 height 22
click at [695, 278] on div "**********" at bounding box center [780, 280] width 847 height 48
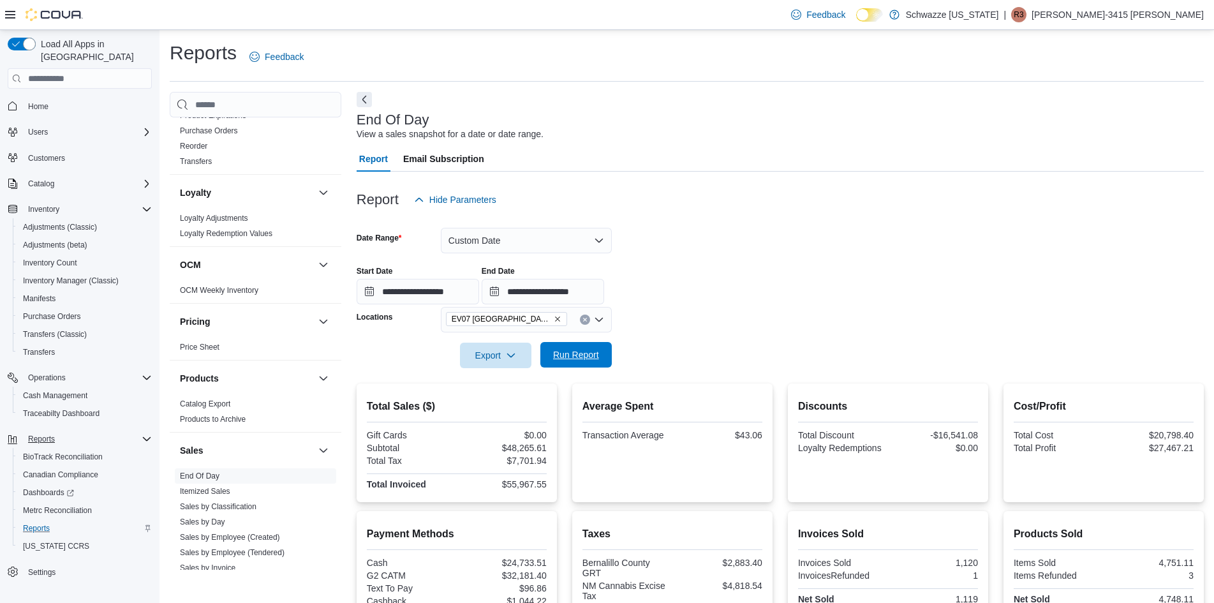
click at [600, 362] on span "Run Report" at bounding box center [576, 355] width 56 height 26
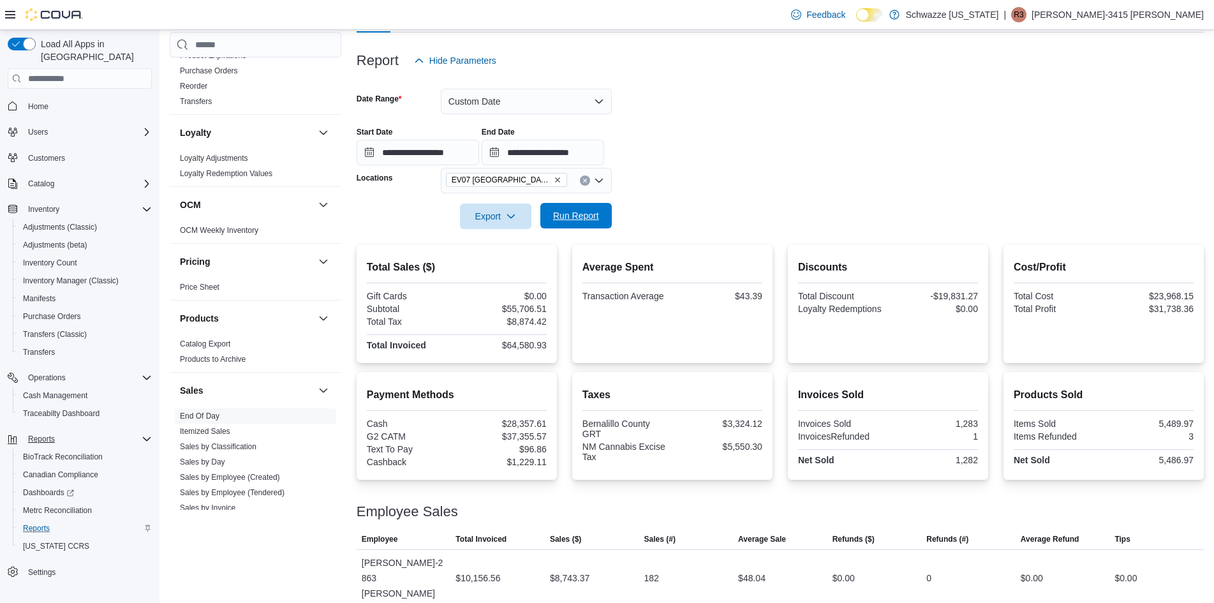
scroll to position [144, 0]
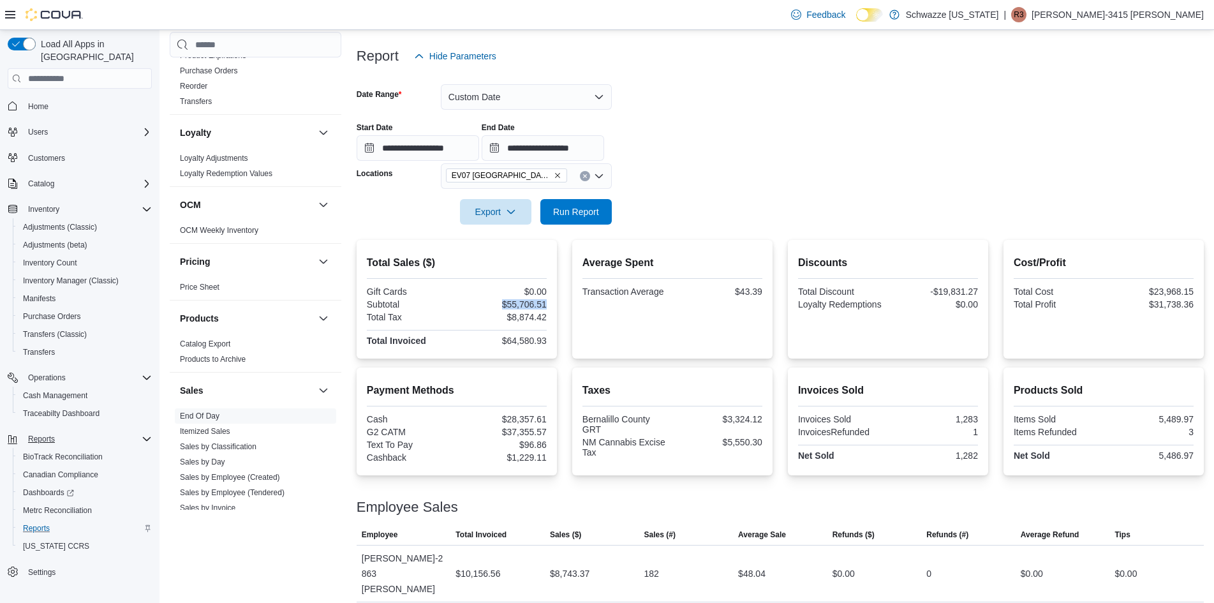
drag, startPoint x: 504, startPoint y: 304, endPoint x: 549, endPoint y: 304, distance: 44.7
click at [547, 304] on div "$55,706.51" at bounding box center [502, 304] width 87 height 10
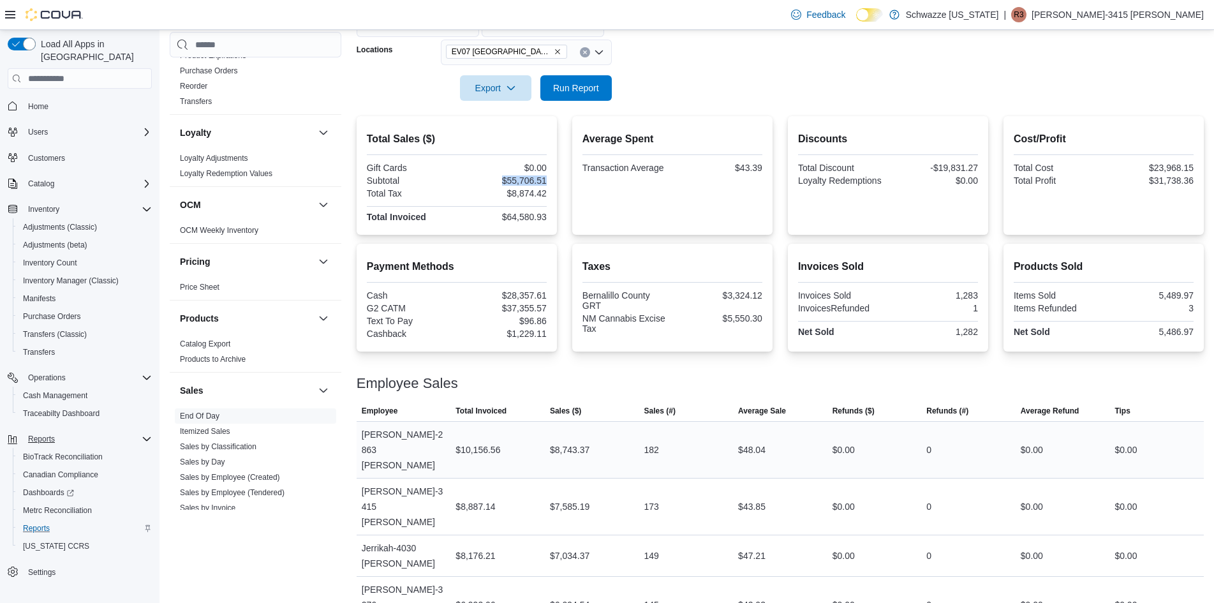
scroll to position [271, 0]
